Goal: Communication & Community: Answer question/provide support

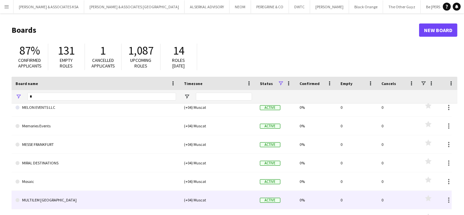
scroll to position [1797, 0]
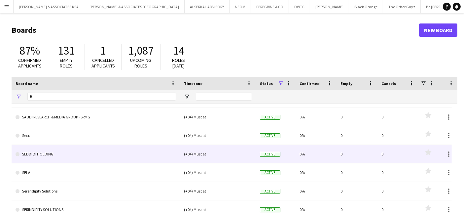
click at [51, 149] on link "SEDDIQI HOLDING" at bounding box center [96, 154] width 160 height 18
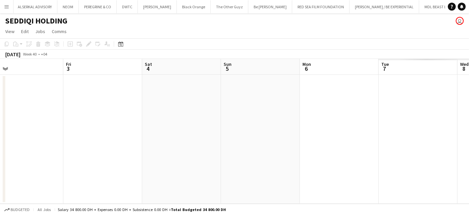
drag, startPoint x: 369, startPoint y: 165, endPoint x: -129, endPoint y: 181, distance: 499.0
click at [0, 181] on html "Menu Boards Boards Boards All jobs Status Workforce Workforce My Workforce Recr…" at bounding box center [234, 107] width 469 height 215
drag, startPoint x: 205, startPoint y: 177, endPoint x: -41, endPoint y: 174, distance: 245.9
click at [0, 174] on html "Menu Boards Boards Boards All jobs Status Workforce Workforce My Workforce Recr…" at bounding box center [234, 107] width 469 height 215
drag, startPoint x: 252, startPoint y: 172, endPoint x: -37, endPoint y: 174, distance: 288.8
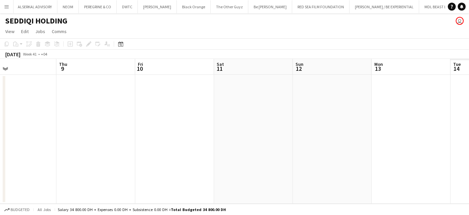
click at [0, 174] on html "Menu Boards Boards Boards All jobs Status Workforce Workforce My Workforce Recr…" at bounding box center [234, 107] width 469 height 215
drag, startPoint x: 95, startPoint y: 175, endPoint x: 28, endPoint y: 175, distance: 67.3
click at [22, 174] on app-calendar-viewport "Sun 5 Mon 6 Tue 7 Wed 8 Thu 9 Fri 10 Sat 11 Sun 12 Mon 13 Tue 14 Wed 15" at bounding box center [234, 131] width 469 height 145
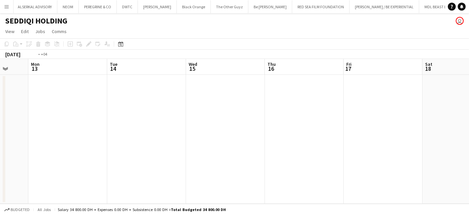
drag, startPoint x: 289, startPoint y: 177, endPoint x: 78, endPoint y: 171, distance: 210.3
click at [51, 177] on app-calendar-viewport "Fri 10 Sat 11 Sun 12 Mon 13 Tue 14 Wed 15 Thu 16 Fri 17 Sat 18 Sun 19 Mon 20" at bounding box center [234, 131] width 469 height 145
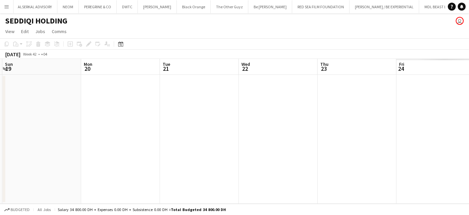
drag, startPoint x: 109, startPoint y: 163, endPoint x: 129, endPoint y: 154, distance: 22.1
click at [6, 163] on app-calendar-viewport "Thu 16 Fri 17 Sat 18 Sun 19 Mon 20 Tue 21 Wed 22 Thu 23 Fri 24 Sat 25 Sun 26" at bounding box center [234, 131] width 469 height 145
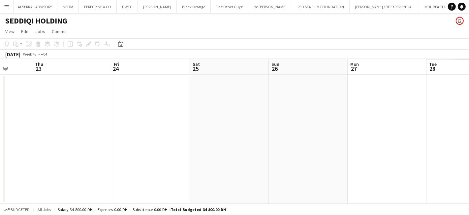
drag, startPoint x: 301, startPoint y: 151, endPoint x: -60, endPoint y: 155, distance: 361.1
click at [0, 155] on html "Menu Boards Boards Boards All jobs Status Workforce Workforce My Workforce Recr…" at bounding box center [234, 107] width 469 height 215
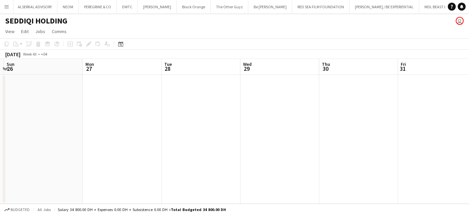
drag, startPoint x: 268, startPoint y: 152, endPoint x: -90, endPoint y: 152, distance: 357.5
click at [0, 152] on html "Menu Boards Boards Boards All jobs Status Workforce Workforce My Workforce Recr…" at bounding box center [234, 107] width 469 height 215
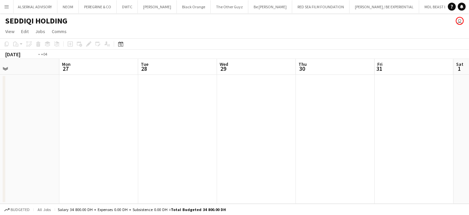
drag, startPoint x: 157, startPoint y: 153, endPoint x: -23, endPoint y: 153, distance: 180.2
click at [0, 153] on html "Menu Boards Boards Boards All jobs Status Workforce Workforce My Workforce Recr…" at bounding box center [234, 107] width 469 height 215
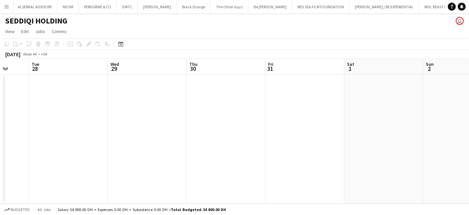
drag, startPoint x: 339, startPoint y: 153, endPoint x: 19, endPoint y: 152, distance: 319.9
click at [19, 152] on app-calendar-viewport "Sat 25 Sun 26 Mon 27 Tue 28 Wed 29 Thu 30 Fri 31 Sat 1 Sun 2 Mon 3 Tue 4" at bounding box center [234, 131] width 469 height 145
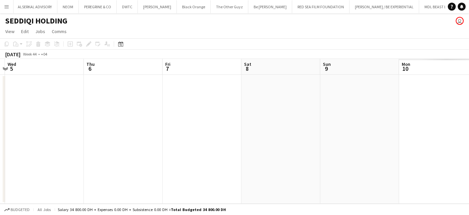
drag, startPoint x: 300, startPoint y: 153, endPoint x: 66, endPoint y: 155, distance: 233.7
click at [66, 155] on app-calendar-viewport "Sun 2 Mon 3 Tue 4 Wed 5 Thu 6 Fri 7 Sat 8 Sun 9 Mon 10 Tue 11 Wed 12" at bounding box center [234, 131] width 469 height 145
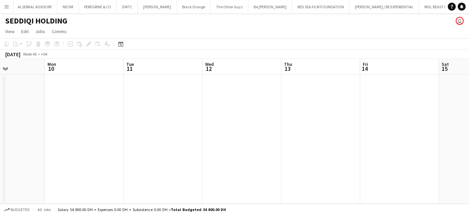
drag, startPoint x: 378, startPoint y: 151, endPoint x: 207, endPoint y: 163, distance: 171.1
click at [0, 167] on html "Menu Boards Boards Boards All jobs Status Workforce Workforce My Workforce Recr…" at bounding box center [234, 107] width 469 height 215
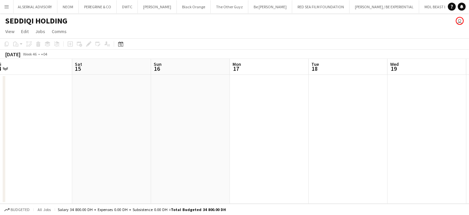
drag, startPoint x: 370, startPoint y: 165, endPoint x: -107, endPoint y: 162, distance: 477.0
click at [0, 162] on html "Menu Boards Boards Boards All jobs Status Workforce Workforce My Workforce Recr…" at bounding box center [234, 107] width 469 height 215
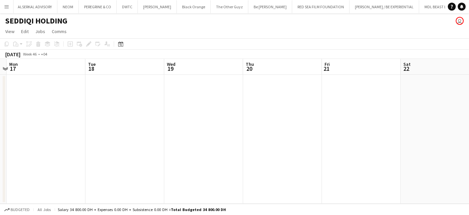
drag, startPoint x: 235, startPoint y: 165, endPoint x: -32, endPoint y: 163, distance: 267.4
click at [0, 163] on html "Menu Boards Boards Boards All jobs Status Workforce Workforce My Workforce Recr…" at bounding box center [234, 107] width 469 height 215
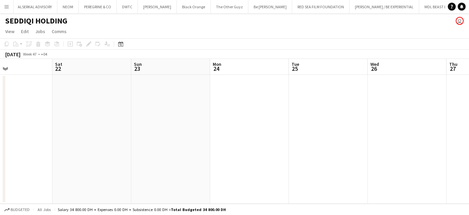
drag, startPoint x: 325, startPoint y: 167, endPoint x: 8, endPoint y: 163, distance: 317.6
click at [8, 163] on app-calendar-viewport "Tue 18 Wed 19 Thu 20 Fri 21 Sat 22 Sun 23 Mon 24 Tue 25 Wed 26 Thu 27 Fri 28" at bounding box center [234, 131] width 469 height 145
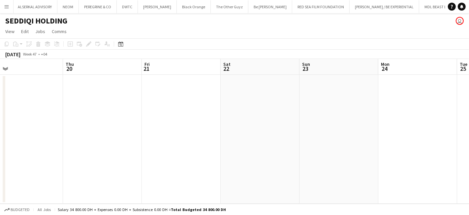
drag, startPoint x: 195, startPoint y: 145, endPoint x: 442, endPoint y: 148, distance: 247.3
click at [442, 148] on app-calendar-viewport "Mon 17 Tue 18 Wed 19 Thu 20 Fri 21 Sat 22 Sun 23 Mon 24 Tue 25 Wed 26 Thu 27" at bounding box center [234, 131] width 469 height 145
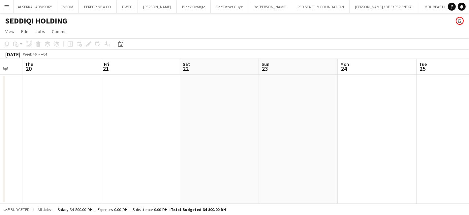
drag, startPoint x: 311, startPoint y: 150, endPoint x: 187, endPoint y: 156, distance: 123.9
click at [187, 156] on app-calendar-viewport "Mon 17 Tue 18 Wed 19 Thu 20 Fri 21 Sat 22 Sun 23 Mon 24 Tue 25 Wed 26 Thu 27" at bounding box center [234, 131] width 469 height 145
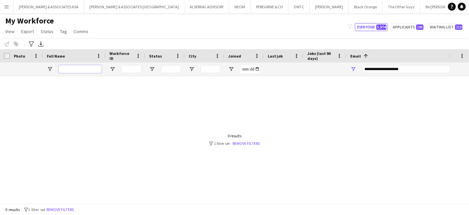
click at [79, 68] on input "Full Name Filter Input" at bounding box center [80, 69] width 43 height 8
drag, startPoint x: 408, startPoint y: 66, endPoint x: 323, endPoint y: 72, distance: 86.0
click at [323, 72] on div at bounding box center [423, 68] width 847 height 13
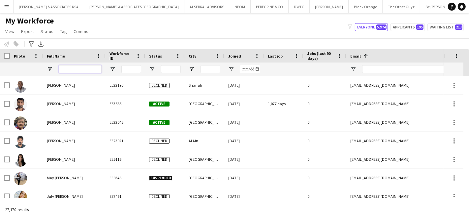
click at [74, 69] on input "Full Name Filter Input" at bounding box center [80, 69] width 43 height 8
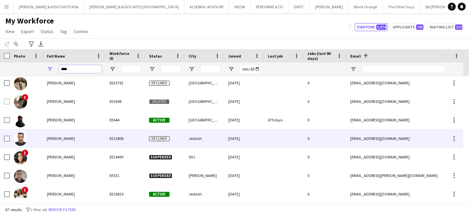
scroll to position [513, 0]
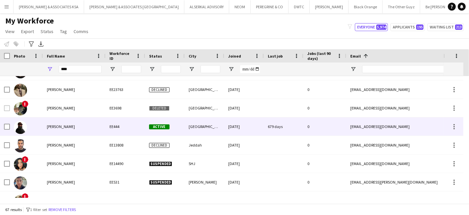
click at [60, 124] on span "[PERSON_NAME]" at bounding box center [61, 126] width 28 height 5
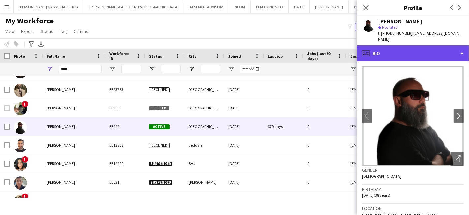
click at [409, 47] on div "profile Bio" at bounding box center [413, 53] width 112 height 16
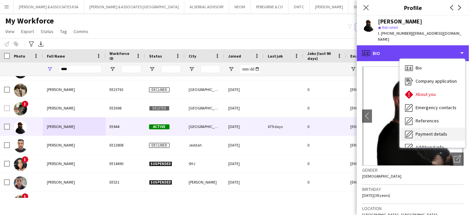
scroll to position [49, 0]
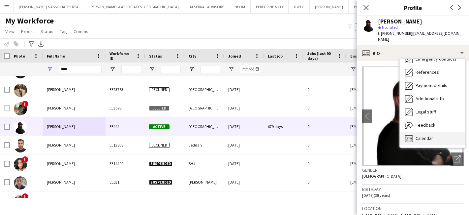
click at [431, 132] on div "Calendar Calendar" at bounding box center [432, 138] width 65 height 13
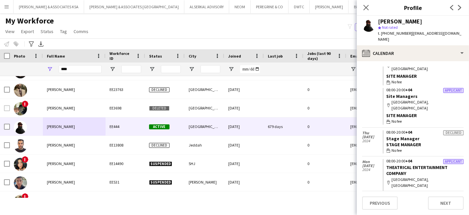
scroll to position [851, 0]
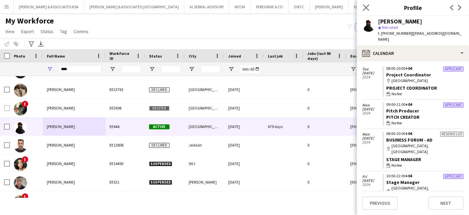
click at [364, 4] on app-icon "Close pop-in" at bounding box center [367, 8] width 10 height 10
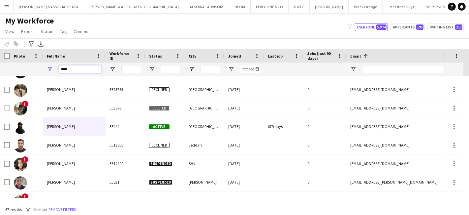
click at [84, 67] on input "****" at bounding box center [80, 69] width 43 height 8
type input "*"
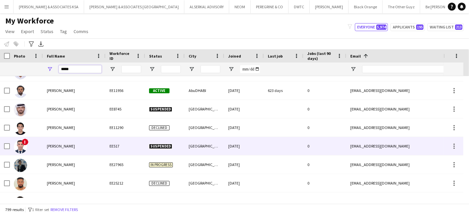
scroll to position [0, 0]
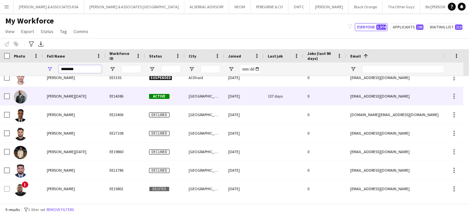
type input "********"
click at [69, 96] on span "[PERSON_NAME][DATE]" at bounding box center [67, 95] width 40 height 5
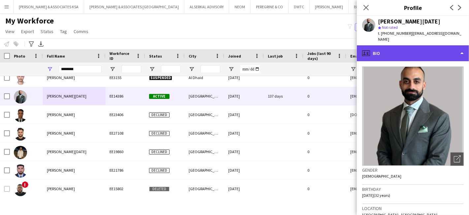
click at [405, 49] on div "profile Bio" at bounding box center [413, 53] width 112 height 16
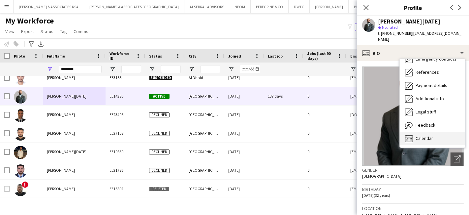
click at [423, 132] on div "Calendar Calendar" at bounding box center [432, 138] width 65 height 13
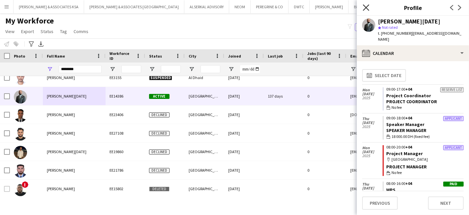
click at [368, 5] on icon "Close pop-in" at bounding box center [366, 7] width 6 height 6
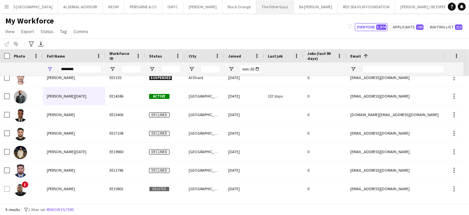
scroll to position [0, 130]
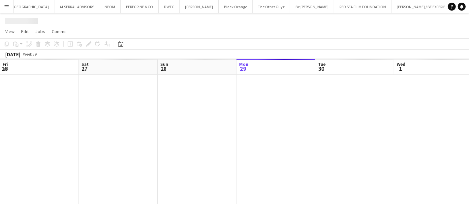
scroll to position [0, 157]
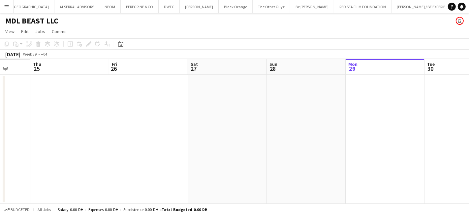
drag, startPoint x: 157, startPoint y: 148, endPoint x: 424, endPoint y: 164, distance: 267.2
click at [424, 164] on app-calendar-viewport "Mon 22 Tue 23 Wed 24 Thu 25 Fri 26 Sat 27 Sun 28 Mon 29 Tue 30 Wed 1 Thu 2" at bounding box center [234, 131] width 469 height 145
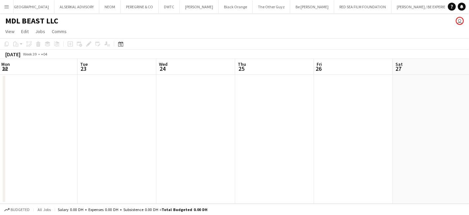
drag, startPoint x: 264, startPoint y: 162, endPoint x: 458, endPoint y: 166, distance: 193.8
click at [467, 165] on app-calendar-viewport "Sat 20 Sun 21 Mon 22 Tue 23 Wed 24 Thu 25 Fri 26 Sat 27 Sun 28 Mon 29 Tue 30" at bounding box center [234, 131] width 469 height 145
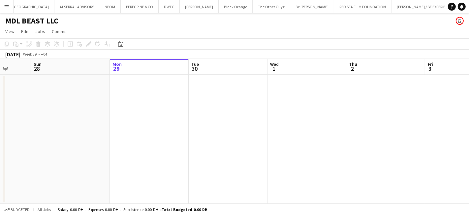
scroll to position [0, 219]
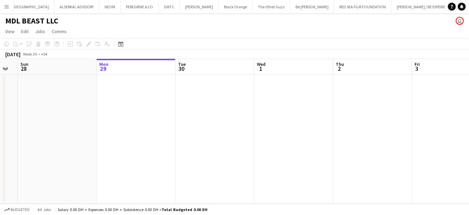
drag, startPoint x: 458, startPoint y: 166, endPoint x: -4, endPoint y: 162, distance: 461.8
click at [0, 162] on html "Menu Boards Boards Boards All jobs Status Workforce Workforce My Workforce Recr…" at bounding box center [234, 107] width 469 height 215
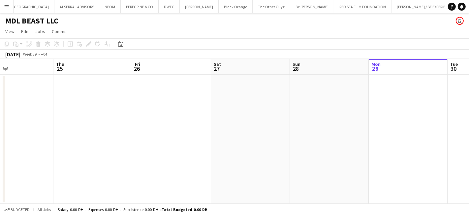
drag, startPoint x: 198, startPoint y: 160, endPoint x: 465, endPoint y: 163, distance: 266.7
click at [468, 162] on app-calendar-viewport "Mon 22 Tue 23 Wed 24 Thu 25 Fri 26 Sat 27 Sun 28 Mon 29 Tue 30 Wed 1 Thu 2" at bounding box center [234, 131] width 469 height 145
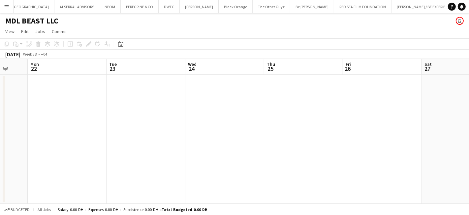
drag, startPoint x: 405, startPoint y: 171, endPoint x: 446, endPoint y: 168, distance: 41.7
click at [467, 169] on app-calendar-viewport "Fri 19 Sat 20 Sun 21 Mon 22 Tue 23 Wed 24 Thu 25 Fri 26 Sat 27 Sun 28 Mon 29" at bounding box center [234, 131] width 469 height 145
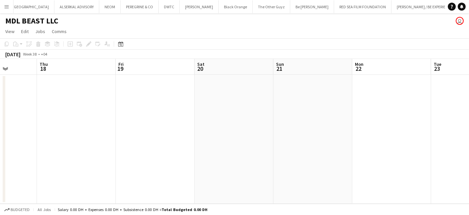
drag, startPoint x: 378, startPoint y: 166, endPoint x: 418, endPoint y: 166, distance: 39.3
click at [418, 166] on app-calendar-viewport "Mon 15 Tue 16 Wed 17 Thu 18 Fri 19 Sat 20 Sun 21 Mon 22 Tue 23 Wed 24 Thu 25" at bounding box center [234, 131] width 469 height 145
click at [6, 3] on button "Menu" at bounding box center [6, 6] width 13 height 13
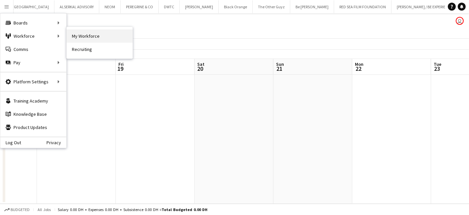
click at [84, 36] on link "My Workforce" at bounding box center [100, 35] width 66 height 13
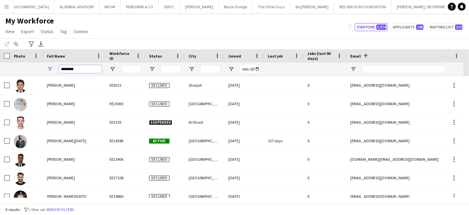
drag, startPoint x: 91, startPoint y: 69, endPoint x: 34, endPoint y: 69, distance: 56.8
click at [34, 69] on div "********" at bounding box center [423, 68] width 847 height 13
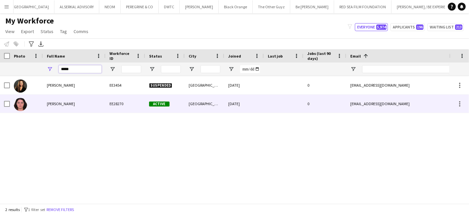
type input "*****"
click at [73, 102] on div "[PERSON_NAME]" at bounding box center [74, 103] width 63 height 18
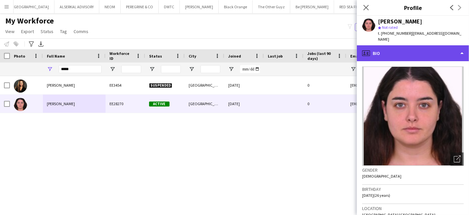
click at [396, 49] on div "profile Bio" at bounding box center [413, 53] width 112 height 16
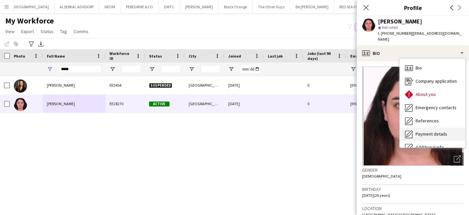
click at [426, 131] on span "Payment details" at bounding box center [432, 134] width 32 height 6
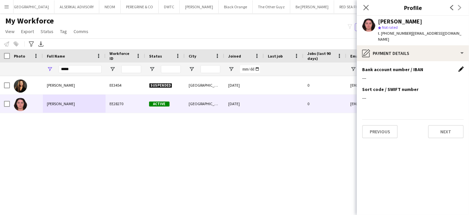
click at [460, 66] on app-icon "Edit this field" at bounding box center [461, 68] width 5 height 5
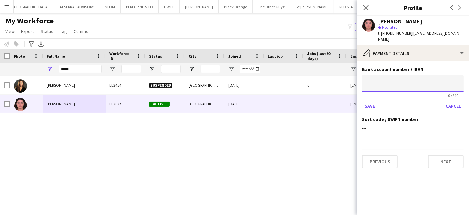
click at [382, 75] on input at bounding box center [413, 83] width 102 height 17
paste input "**********"
type input "**********"
click at [372, 100] on button "Save" at bounding box center [370, 105] width 16 height 11
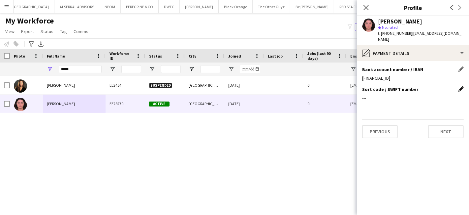
click at [462, 86] on app-icon "Edit this field" at bounding box center [461, 88] width 5 height 5
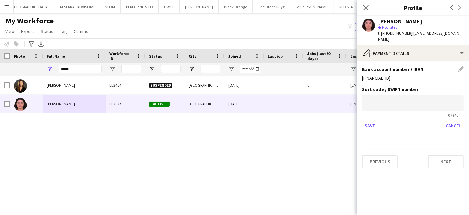
click at [396, 95] on input at bounding box center [413, 103] width 102 height 17
paste input "**********"
type input "**********"
click at [376, 120] on button "Save" at bounding box center [370, 125] width 16 height 11
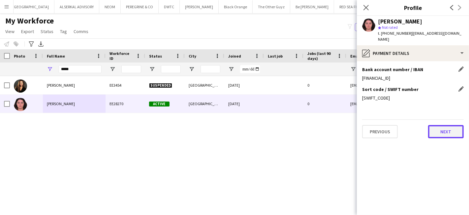
click at [456, 128] on button "Next" at bounding box center [446, 131] width 36 height 13
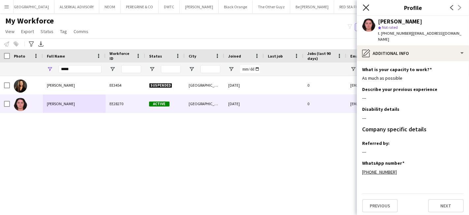
click at [366, 8] on icon at bounding box center [366, 7] width 6 height 6
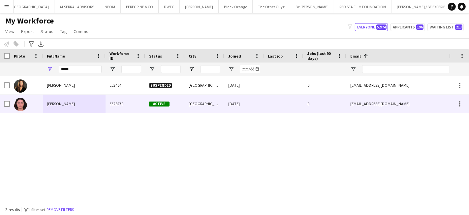
click at [62, 104] on span "[PERSON_NAME]" at bounding box center [61, 103] width 28 height 5
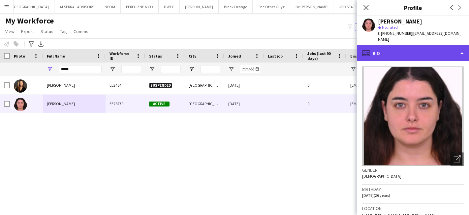
click at [394, 46] on div "profile Bio" at bounding box center [413, 53] width 112 height 16
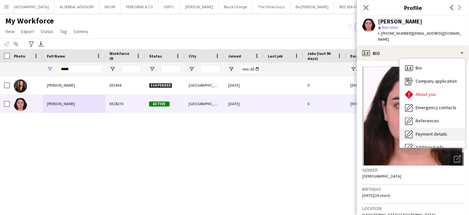
click at [429, 131] on span "Payment details" at bounding box center [432, 134] width 32 height 6
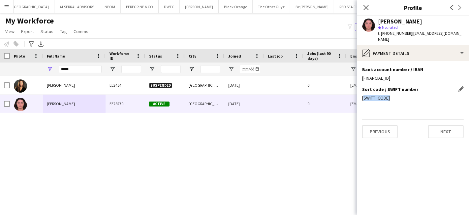
drag, startPoint x: 395, startPoint y: 91, endPoint x: 363, endPoint y: 94, distance: 32.2
click at [363, 95] on div "[SWIFT_CODE]" at bounding box center [413, 98] width 102 height 6
copy div "[SWIFT_CODE]"
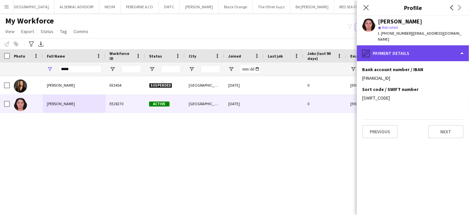
click at [394, 46] on div "pencil4 Payment details" at bounding box center [413, 53] width 112 height 16
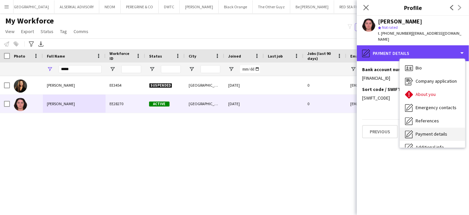
scroll to position [49, 0]
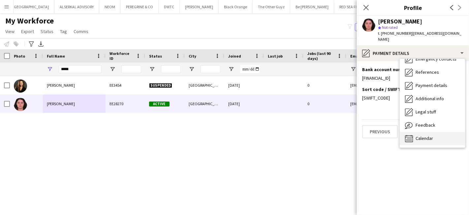
click at [419, 135] on span "Calendar" at bounding box center [424, 138] width 17 height 6
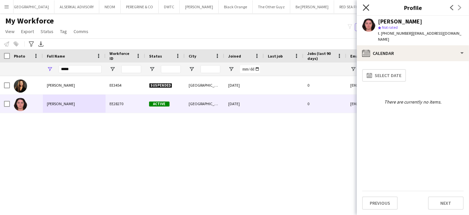
click at [368, 7] on icon "Close pop-in" at bounding box center [366, 7] width 6 height 6
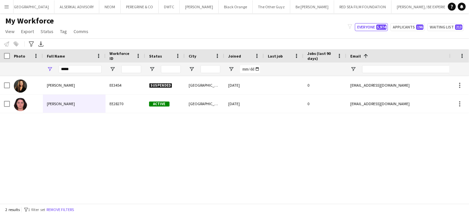
click at [138, 147] on div "[PERSON_NAME] EE3454 Suspended [GEOGRAPHIC_DATA] [DATE] 0 [EMAIL_ADDRESS][DOMAI…" at bounding box center [225, 136] width 450 height 121
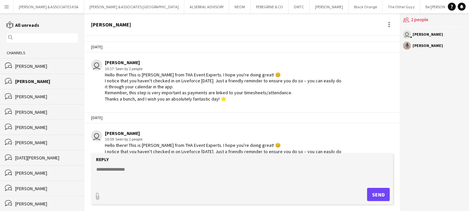
scroll to position [170, 0]
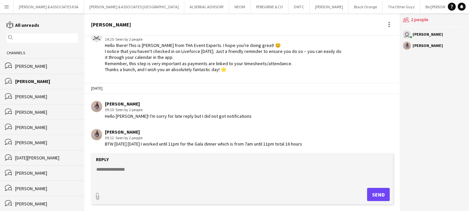
click at [104, 175] on textarea at bounding box center [244, 174] width 296 height 17
click at [124, 165] on form "Reply paperclip Send" at bounding box center [242, 178] width 302 height 51
click at [122, 166] on textarea at bounding box center [244, 174] width 296 height 17
type textarea "**********"
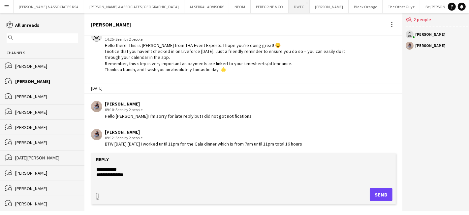
click at [289, 8] on button "DWTC Close" at bounding box center [299, 6] width 21 height 13
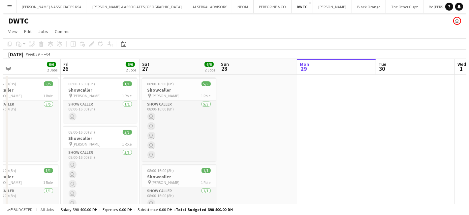
scroll to position [0, 136]
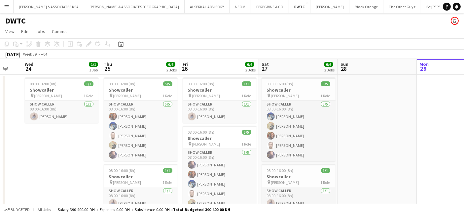
drag, startPoint x: 270, startPoint y: 125, endPoint x: 469, endPoint y: 119, distance: 199.4
click at [464, 119] on html "Menu Boards Boards Boards All jobs Status Workforce Workforce My Workforce Recr…" at bounding box center [232, 117] width 464 height 235
click at [201, 102] on app-card-role "Show Caller 1/1 08:00-16:00 (8h) Alejando Alsalkhadi" at bounding box center [220, 111] width 74 height 22
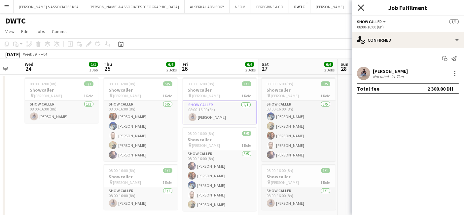
click at [358, 10] on icon at bounding box center [360, 7] width 6 height 6
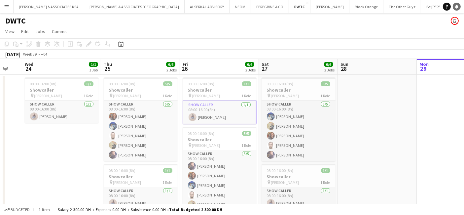
click at [458, 5] on icon "Notifications" at bounding box center [457, 7] width 4 height 4
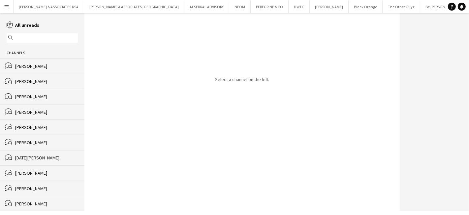
click at [49, 80] on div "Alejando Alsalkhadi" at bounding box center [46, 81] width 63 height 6
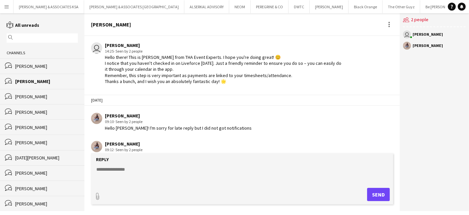
scroll to position [170, 0]
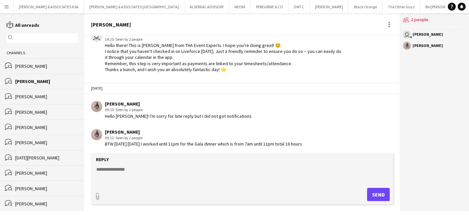
click at [131, 169] on textarea at bounding box center [244, 174] width 296 height 17
click at [124, 165] on form "Reply paperclip Send" at bounding box center [242, 178] width 302 height 51
click at [124, 173] on textarea at bounding box center [244, 174] width 296 height 17
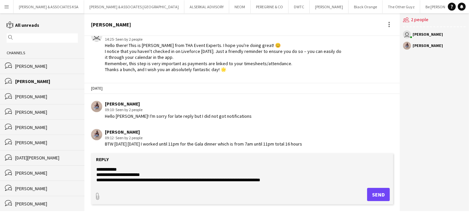
drag, startPoint x: 106, startPoint y: 141, endPoint x: 340, endPoint y: 145, distance: 234.4
click at [340, 145] on div "Alejando Alsalkhadi 09:12 · Seen by 2 people BTW yesterday 26th of September I …" at bounding box center [217, 138] width 253 height 18
copy div "BTW yesterday 26th of September I worked until 11pm for the Gala dinner which i…"
drag, startPoint x: 97, startPoint y: 169, endPoint x: 293, endPoint y: 185, distance: 196.8
click at [293, 185] on form "**********" at bounding box center [242, 178] width 302 height 51
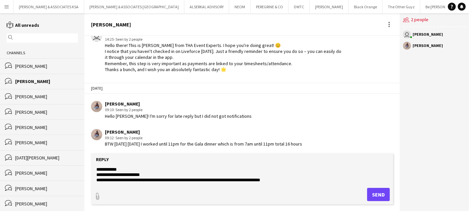
click at [131, 185] on form "**********" at bounding box center [242, 178] width 302 height 51
drag, startPoint x: 97, startPoint y: 174, endPoint x: 298, endPoint y: 178, distance: 201.4
click at [298, 178] on textarea "**********" at bounding box center [244, 174] width 296 height 17
paste textarea "**********"
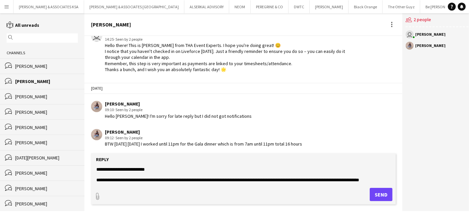
click at [242, 176] on textarea "**********" at bounding box center [244, 174] width 296 height 17
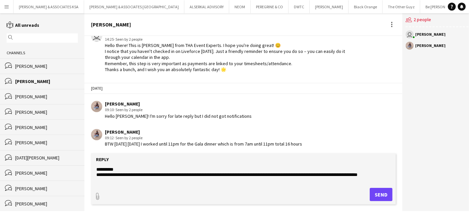
scroll to position [0, 0]
click at [126, 180] on textarea "**********" at bounding box center [244, 174] width 296 height 17
type textarea "**********"
click at [376, 197] on button "Send" at bounding box center [381, 193] width 23 height 13
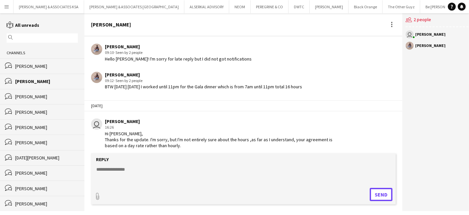
scroll to position [228, 0]
